Goal: Task Accomplishment & Management: Use online tool/utility

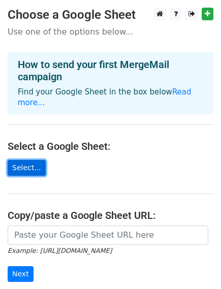
click at [31, 160] on link "Select..." at bounding box center [27, 168] width 38 height 16
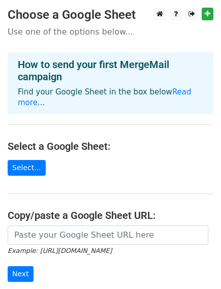
scroll to position [116, 0]
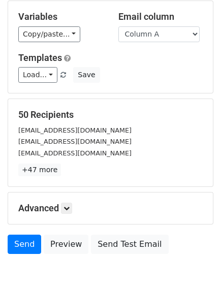
scroll to position [144, 0]
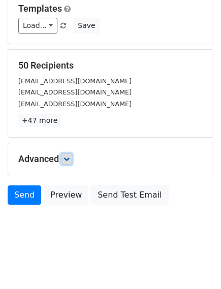
click at [66, 156] on icon at bounding box center [66, 159] width 6 height 6
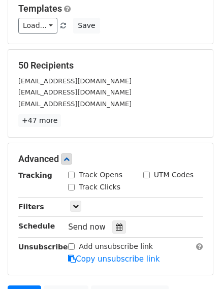
click at [75, 176] on div "Track Opens" at bounding box center [95, 175] width 54 height 11
click at [72, 184] on input "Track Clicks" at bounding box center [71, 187] width 7 height 7
checkbox input "true"
click at [71, 173] on input "Track Opens" at bounding box center [71, 175] width 7 height 7
checkbox input "true"
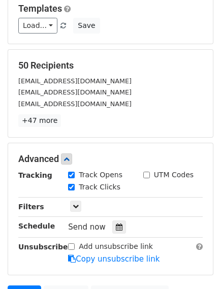
click at [147, 174] on input "UTM Codes" at bounding box center [146, 175] width 7 height 7
checkbox input "true"
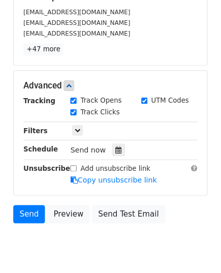
scroll to position [243, 0]
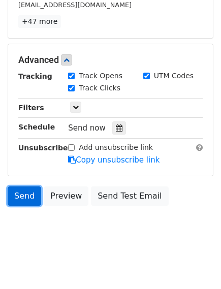
click at [22, 192] on link "Send" at bounding box center [25, 195] width 34 height 19
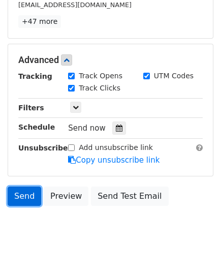
click at [33, 199] on link "Send" at bounding box center [25, 195] width 34 height 19
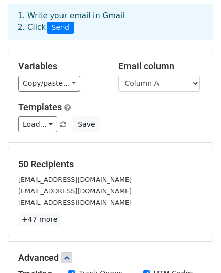
scroll to position [0, 0]
